Goal: Find specific page/section: Find specific page/section

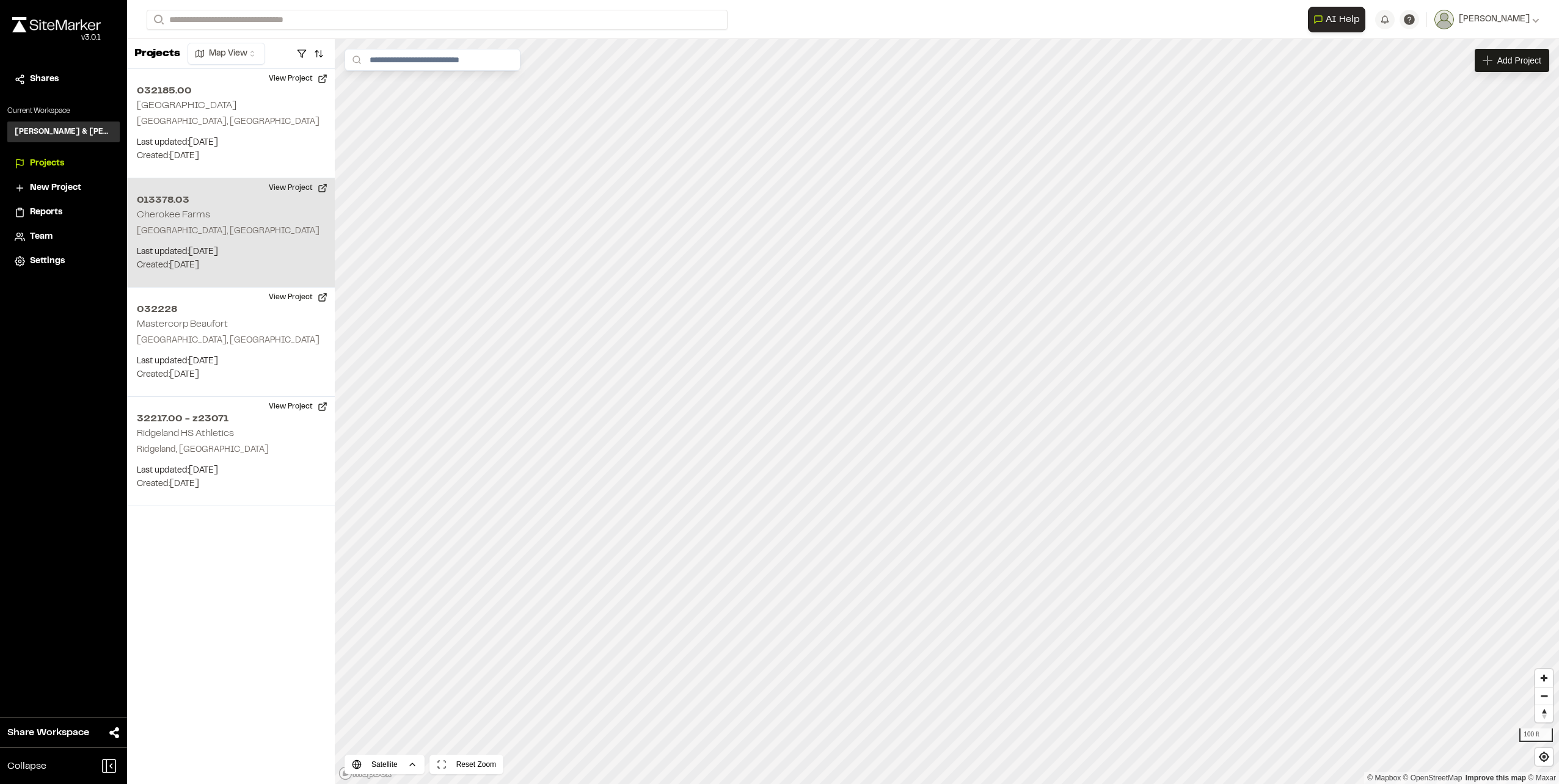
click at [185, 193] on h2 "013378.03" at bounding box center [231, 200] width 188 height 14
click at [289, 185] on button "View Project" at bounding box center [297, 187] width 74 height 19
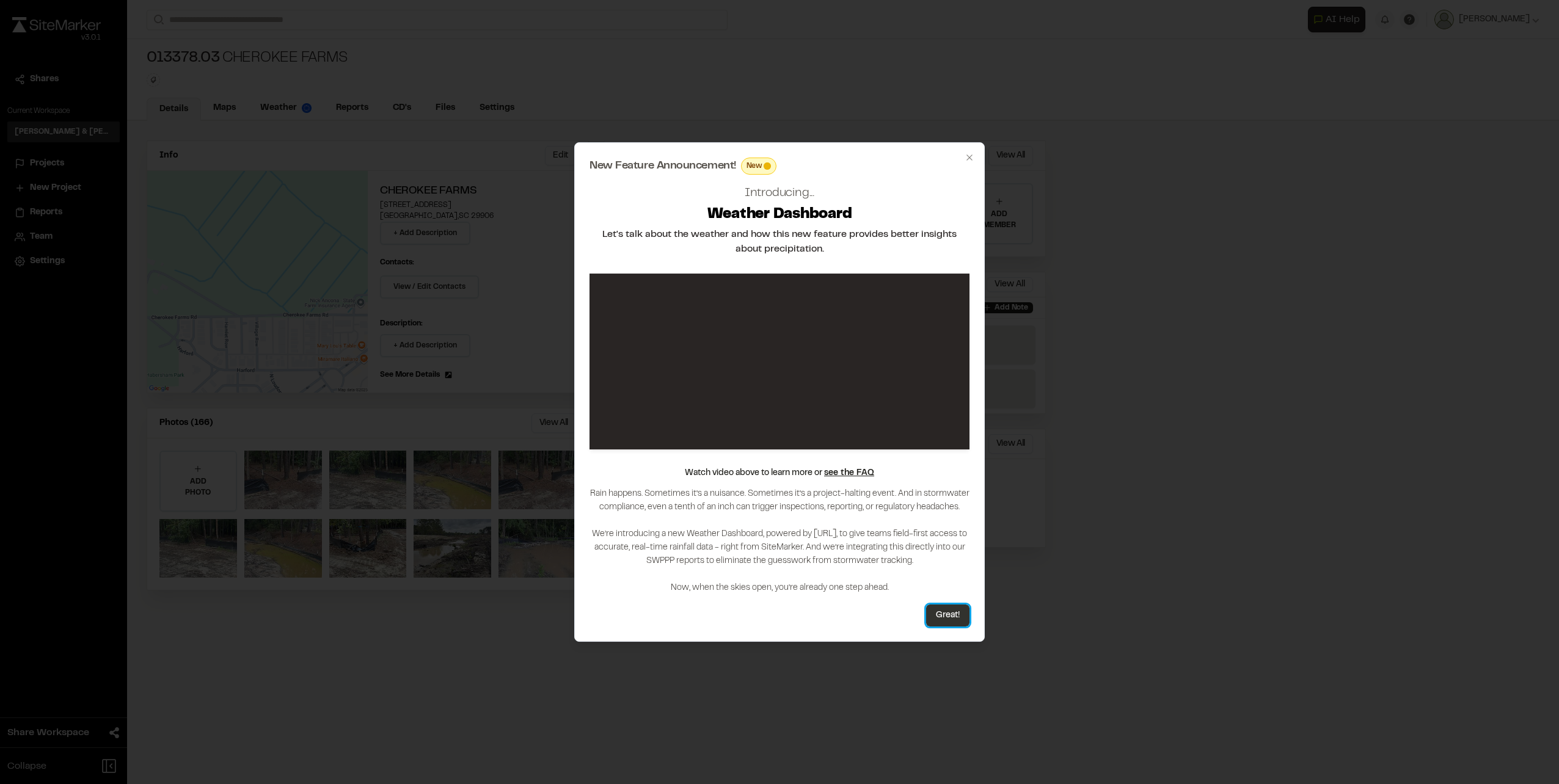
click at [939, 619] on button "Great!" at bounding box center [947, 615] width 43 height 22
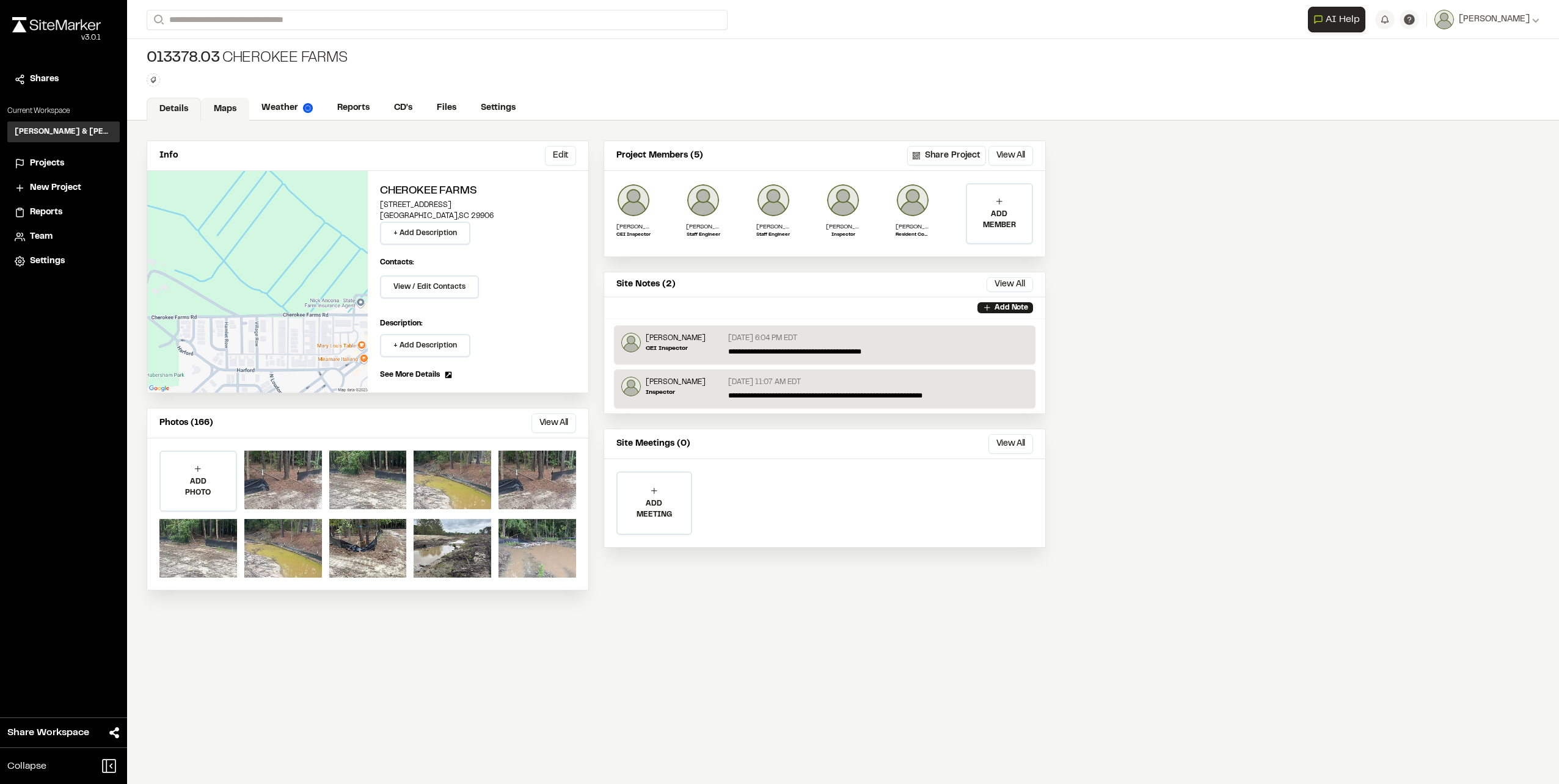
click at [227, 107] on link "Maps" at bounding box center [225, 109] width 48 height 23
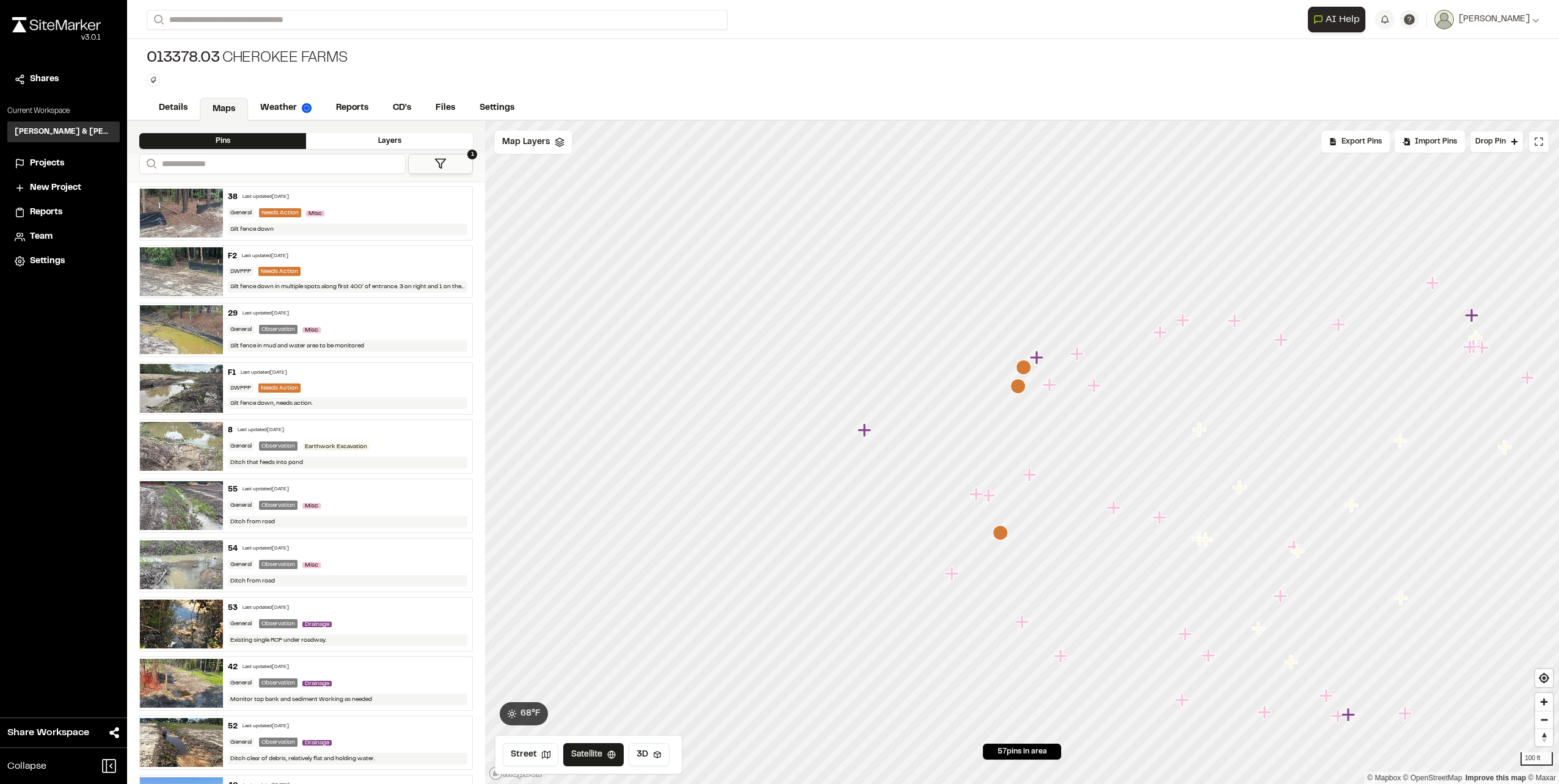
click at [867, 432] on icon "Map marker" at bounding box center [866, 430] width 16 height 16
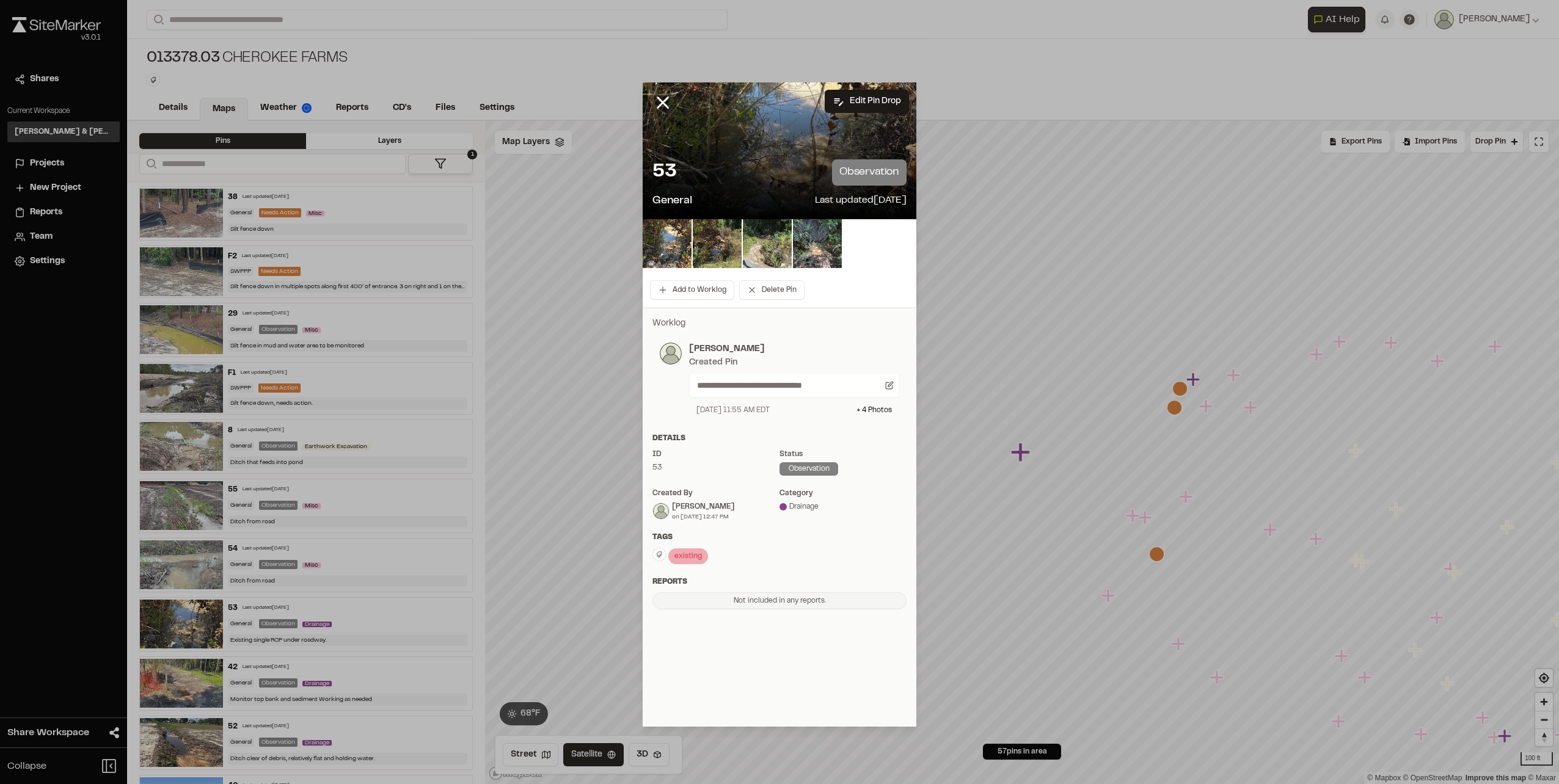
click at [777, 155] on div "53 observation General Last updated [DATE]" at bounding box center [780, 184] width 274 height 70
click at [671, 244] on img at bounding box center [667, 243] width 49 height 49
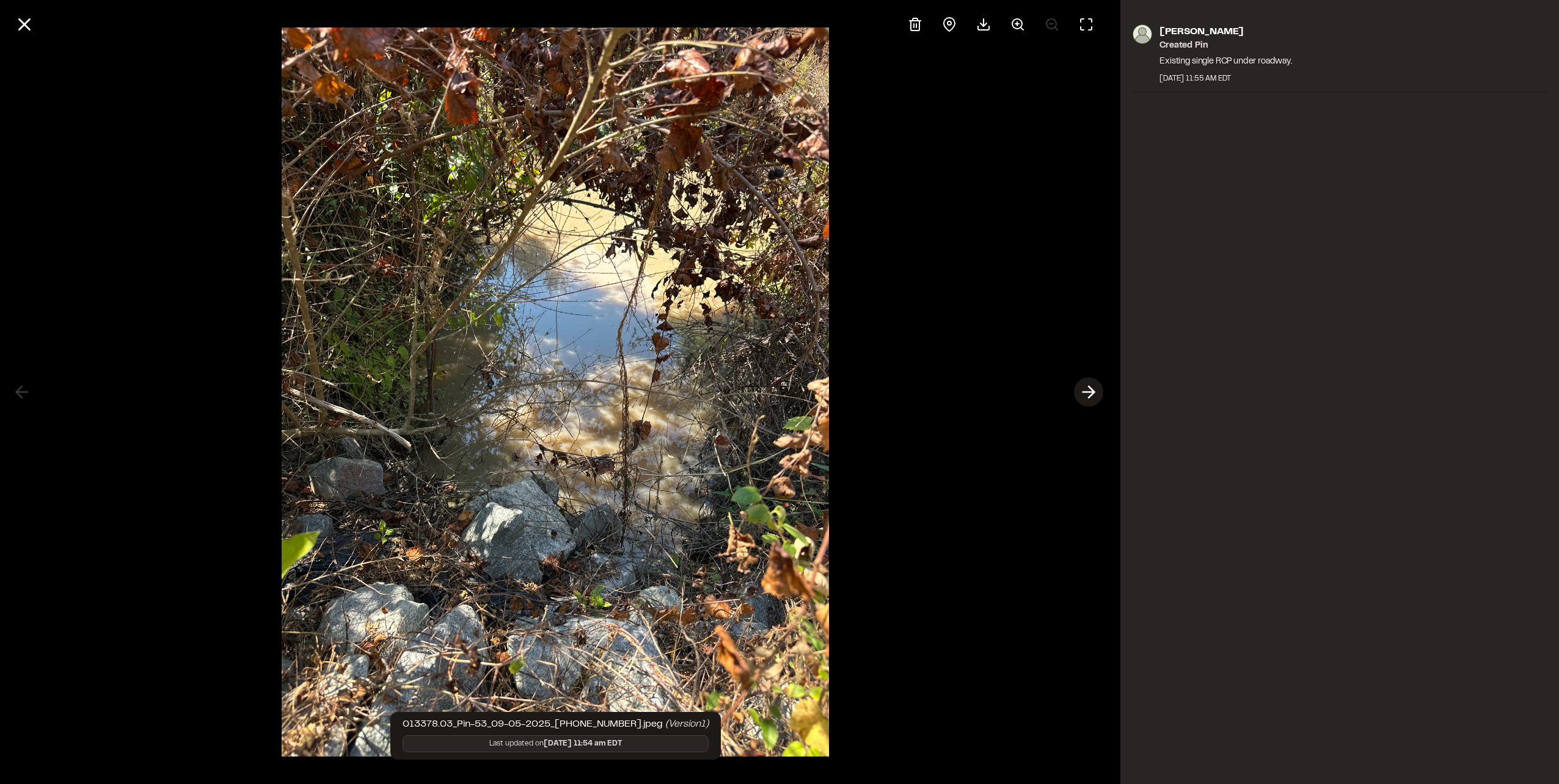
click at [1091, 389] on polyline at bounding box center [1091, 392] width 6 height 11
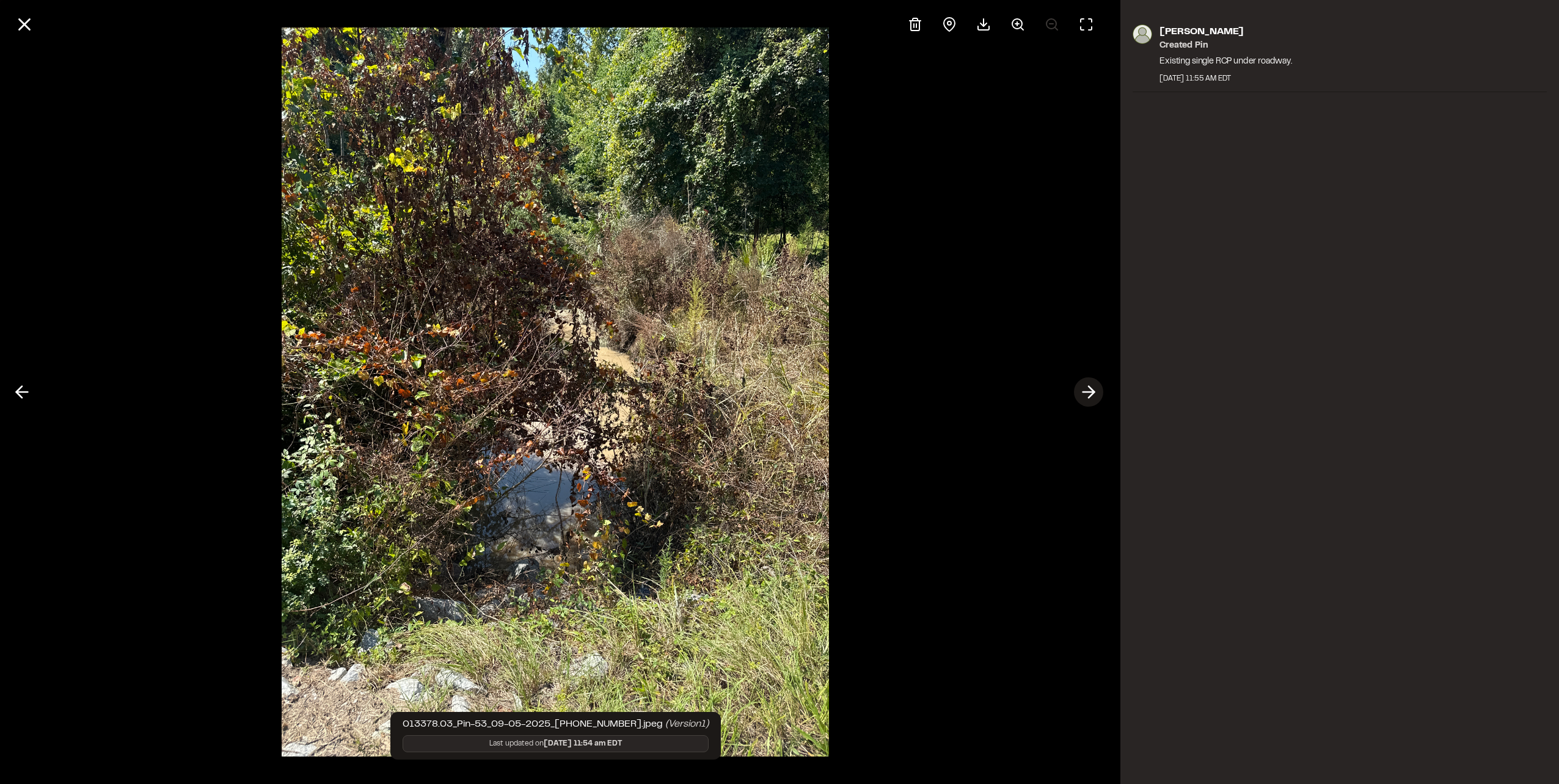
click at [1091, 389] on polyline at bounding box center [1091, 392] width 6 height 11
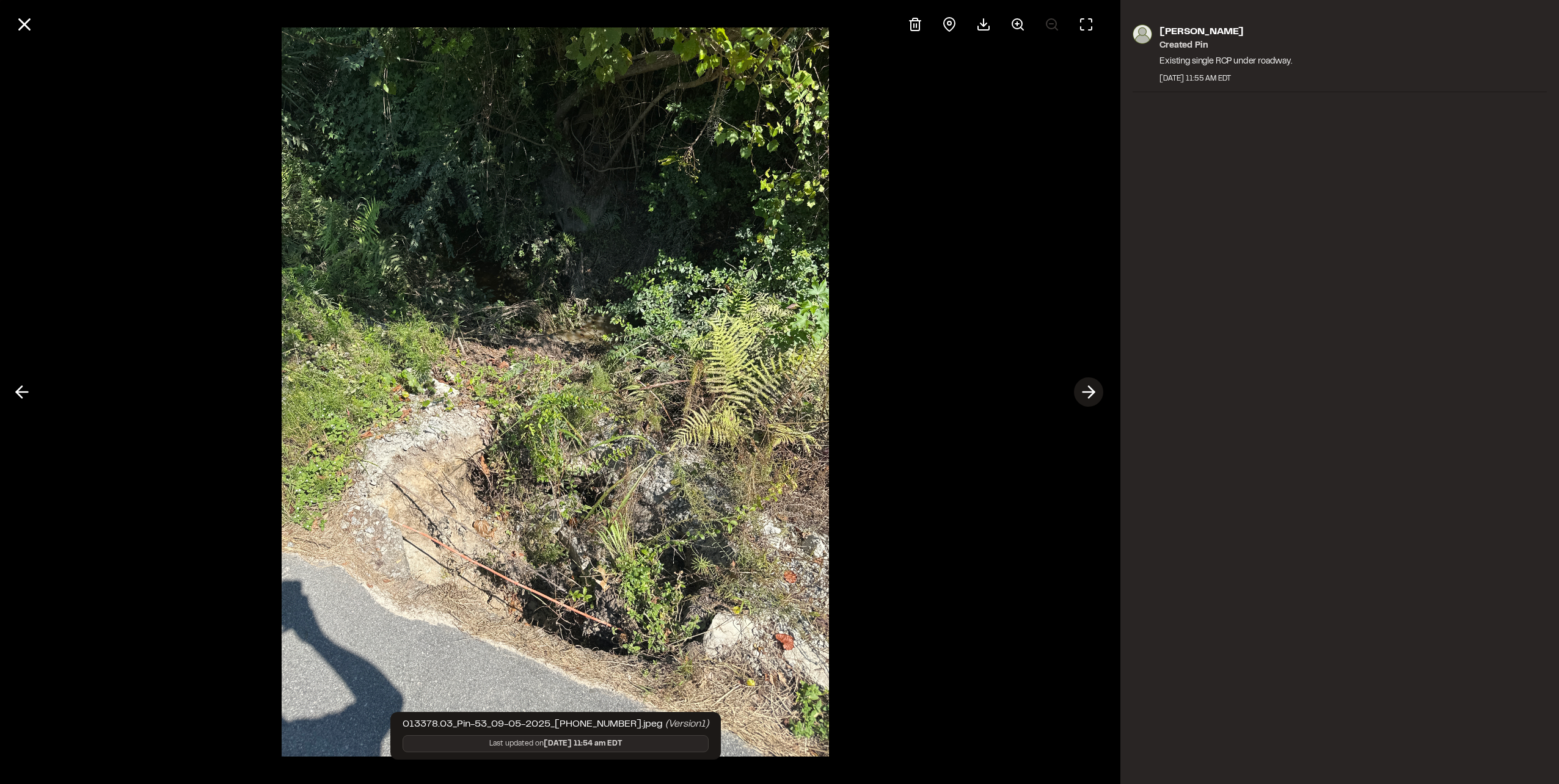
click at [1087, 396] on icon at bounding box center [1088, 392] width 19 height 21
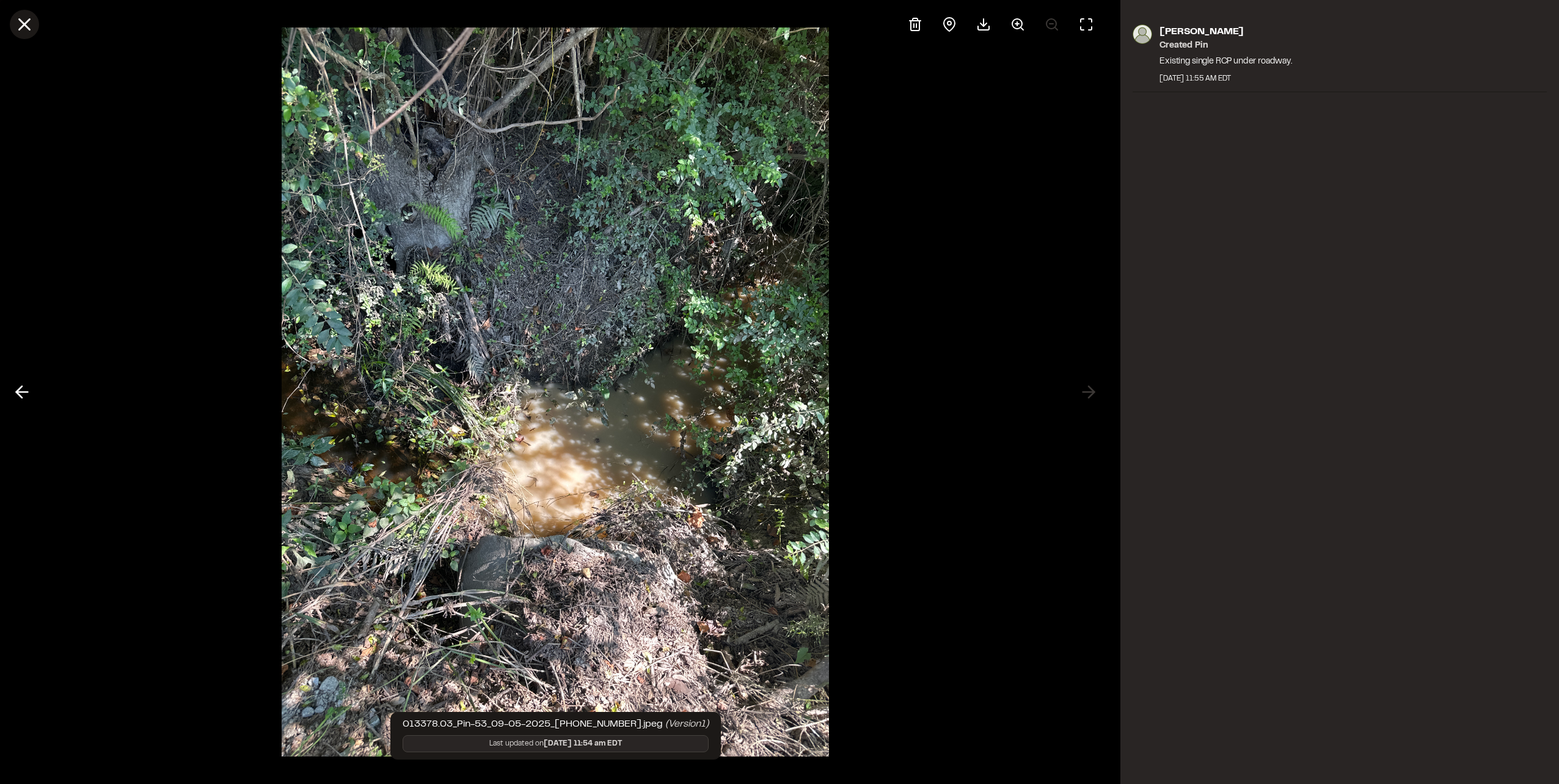
click at [23, 26] on line at bounding box center [24, 24] width 11 height 11
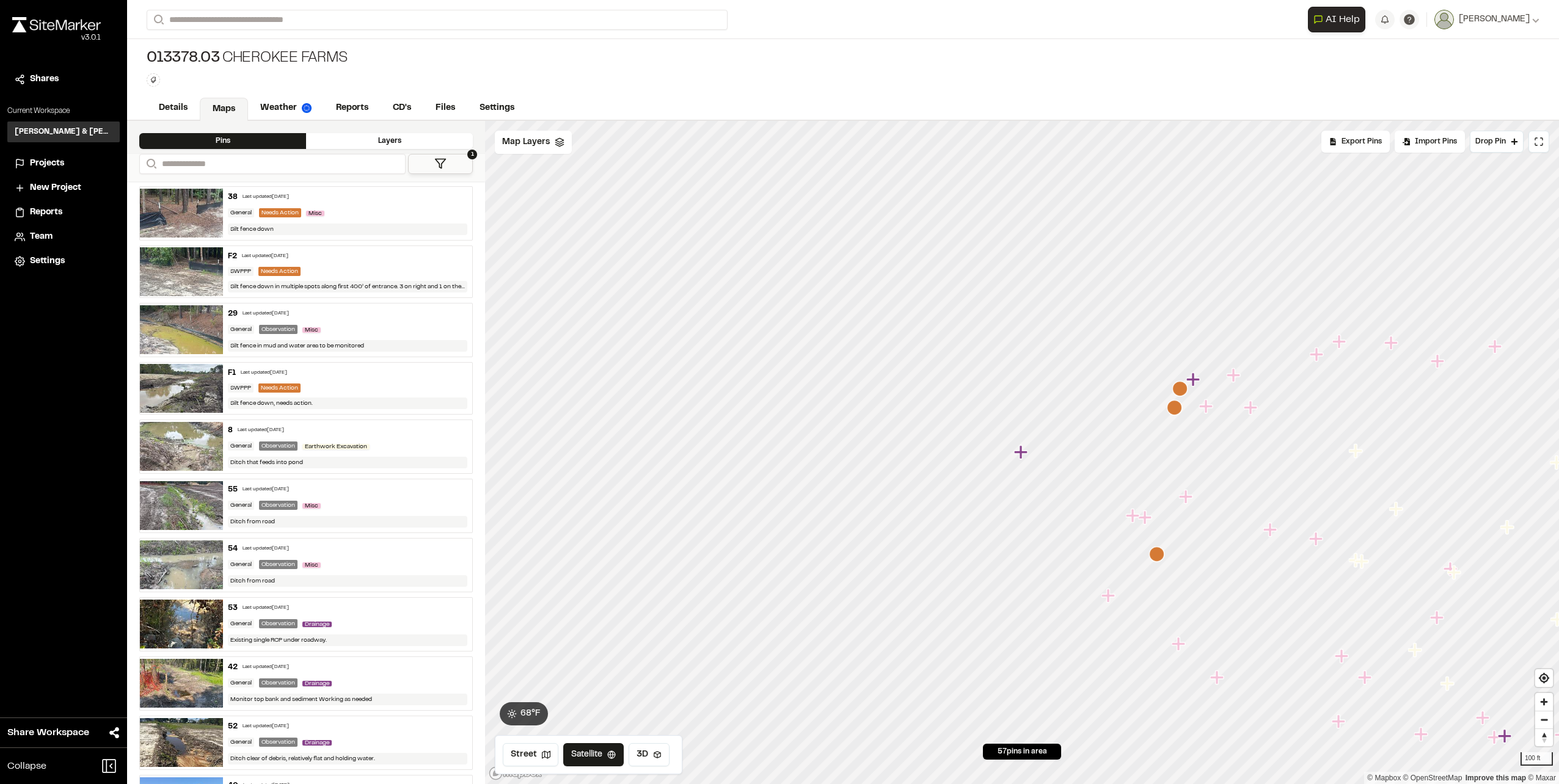
click at [1024, 455] on icon "Map marker" at bounding box center [1021, 452] width 16 height 16
